Goal: Transaction & Acquisition: Purchase product/service

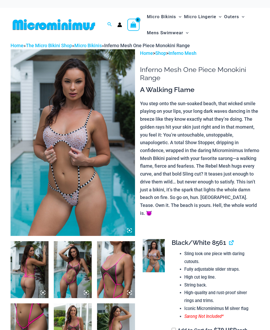
click at [50, 154] on img at bounding box center [73, 142] width 125 height 187
click at [39, 266] on img at bounding box center [30, 269] width 38 height 57
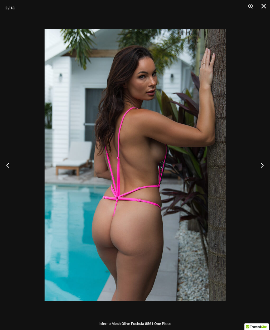
click at [264, 157] on button "Next" at bounding box center [260, 165] width 20 height 26
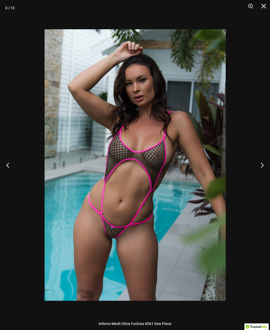
click at [264, 166] on button "Next" at bounding box center [260, 165] width 20 height 26
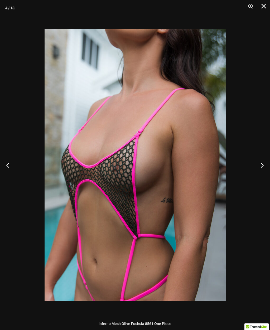
click at [261, 170] on button "Next" at bounding box center [260, 165] width 20 height 26
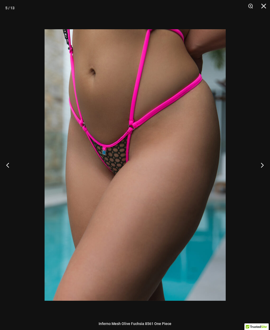
click at [263, 168] on button "Next" at bounding box center [260, 165] width 20 height 26
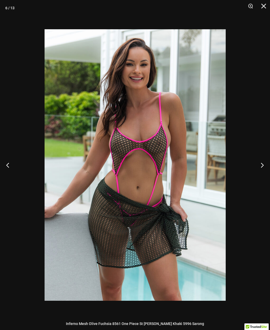
click at [265, 166] on button "Next" at bounding box center [260, 165] width 20 height 26
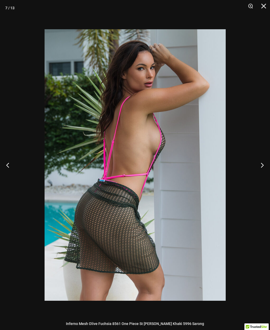
click at [262, 170] on button "Next" at bounding box center [260, 165] width 20 height 26
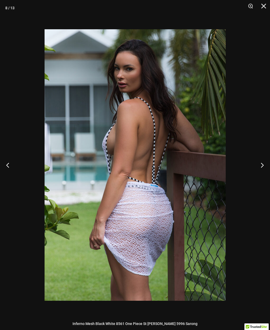
click at [263, 169] on button "Next" at bounding box center [260, 165] width 20 height 26
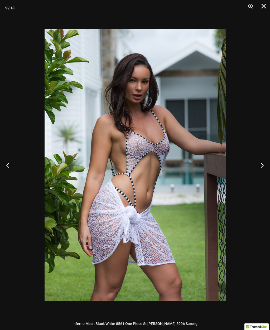
click at [264, 168] on button "Next" at bounding box center [260, 165] width 20 height 26
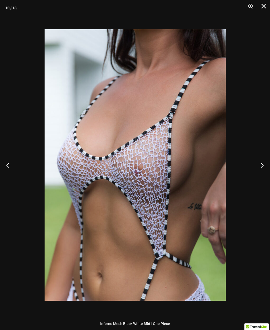
click at [261, 165] on button "Next" at bounding box center [260, 165] width 20 height 26
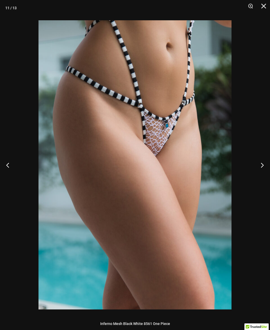
click at [263, 166] on button "Next" at bounding box center [260, 165] width 20 height 26
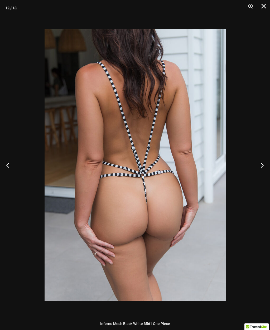
click at [264, 168] on button "Next" at bounding box center [260, 165] width 20 height 26
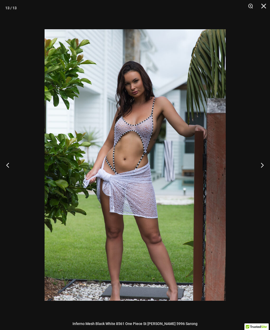
click at [261, 168] on button "Next" at bounding box center [260, 165] width 20 height 26
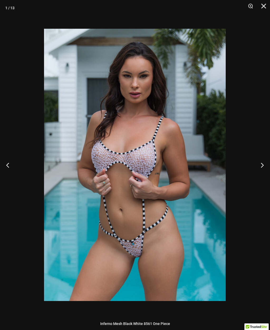
click at [262, 163] on button "Next" at bounding box center [260, 165] width 20 height 26
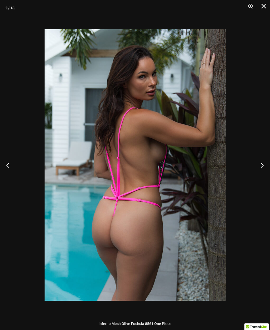
click at [261, 166] on button "Next" at bounding box center [260, 165] width 20 height 26
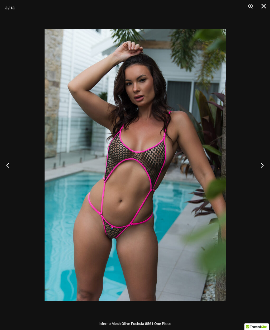
click at [262, 167] on button "Next" at bounding box center [260, 165] width 20 height 26
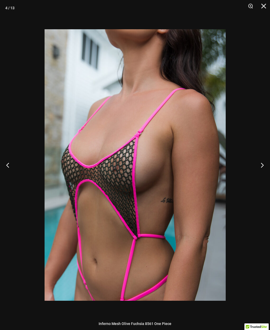
click at [264, 166] on button "Next" at bounding box center [260, 165] width 20 height 26
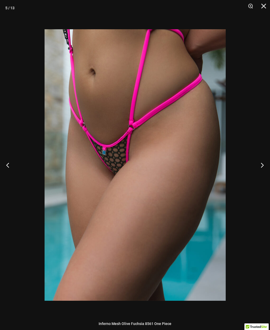
click at [263, 166] on button "Next" at bounding box center [260, 165] width 20 height 26
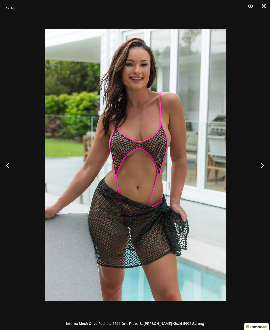
click at [264, 168] on button "Next" at bounding box center [260, 165] width 20 height 26
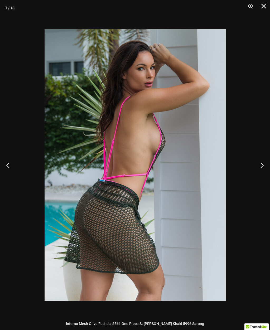
click at [264, 167] on button "Next" at bounding box center [260, 165] width 20 height 26
